Goal: Check status: Check status

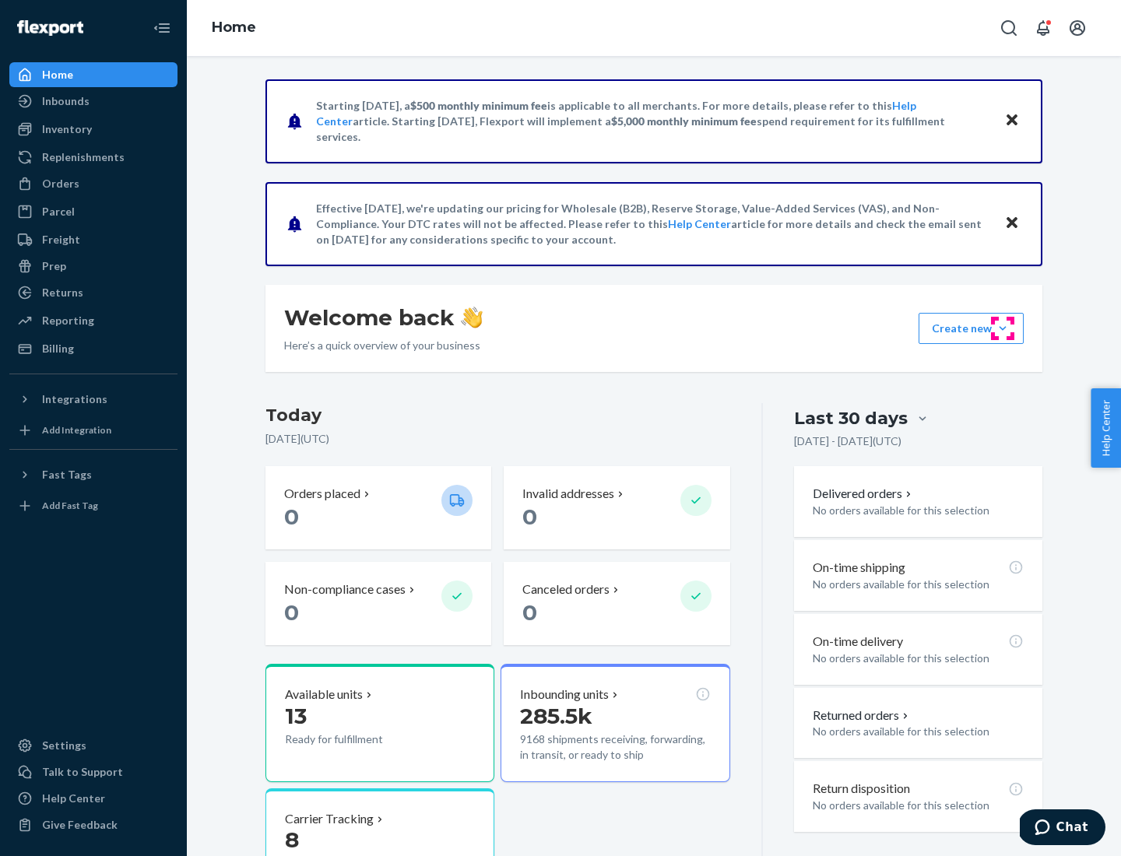
click at [1003, 329] on button "Create new Create new inbound Create new order Create new product" at bounding box center [971, 328] width 105 height 31
click at [53, 266] on div "Prep" at bounding box center [54, 266] width 24 height 16
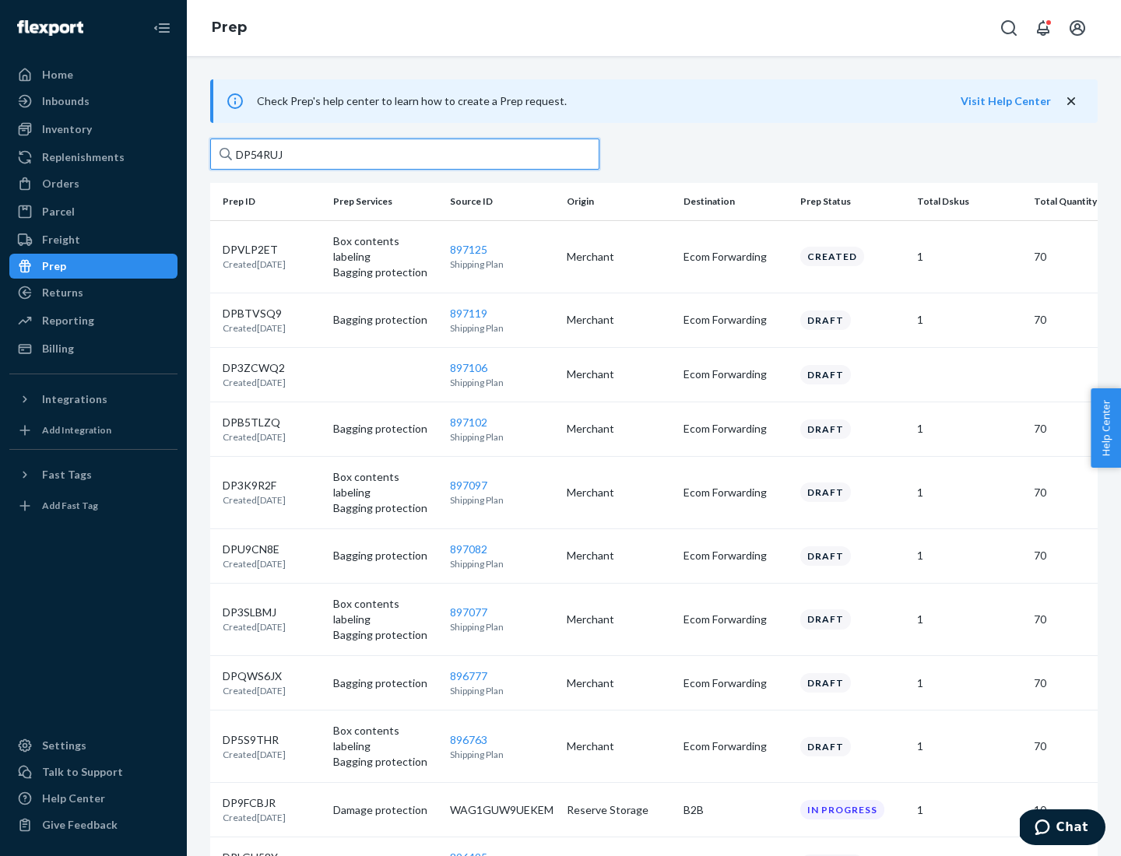
type input "DP54RUJL"
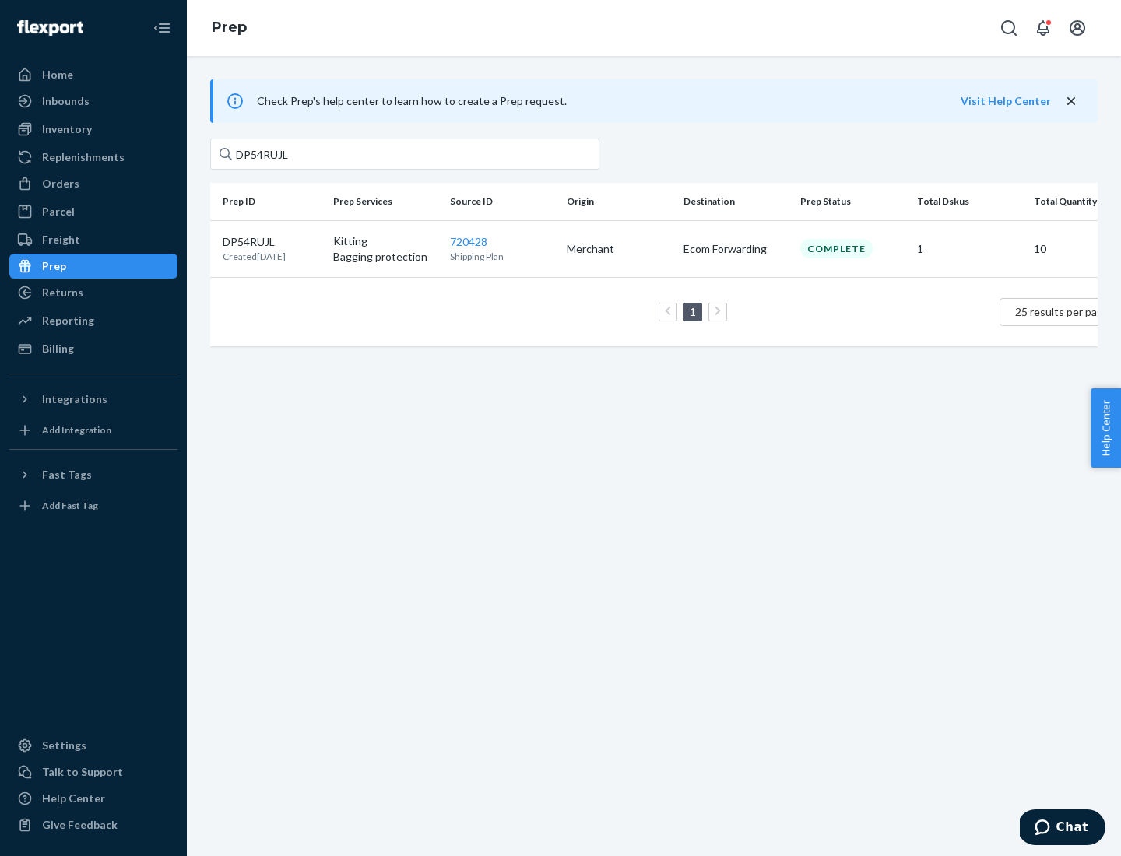
click at [272, 241] on p "DP54RUJL" at bounding box center [254, 242] width 63 height 16
